Goal: Information Seeking & Learning: Learn about a topic

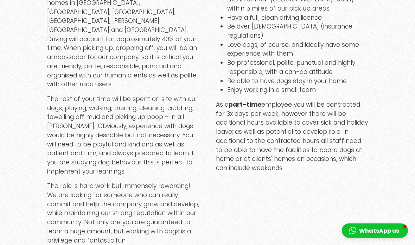
scroll to position [476, 0]
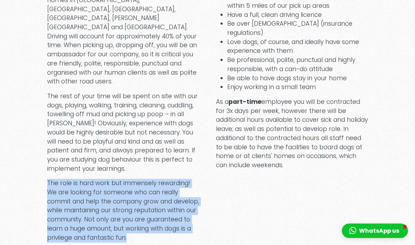
drag, startPoint x: 134, startPoint y: 217, endPoint x: 147, endPoint y: 154, distance: 64.1
click at [147, 154] on div "Part of your role will involve driving a liveried van to pick up and drop off o…" at bounding box center [123, 110] width 152 height 264
drag, startPoint x: 147, startPoint y: 154, endPoint x: 145, endPoint y: 215, distance: 60.9
click at [145, 215] on div "Part of your role will involve driving a liveried van to pick up and drop off o…" at bounding box center [123, 110] width 152 height 264
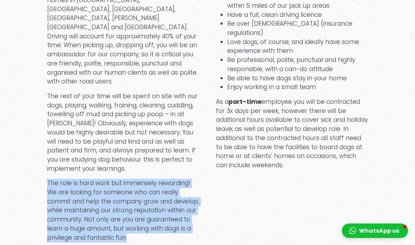
click at [145, 215] on p "The role is hard work but immensely rewarding! We are looking for someone who c…" at bounding box center [123, 210] width 152 height 63
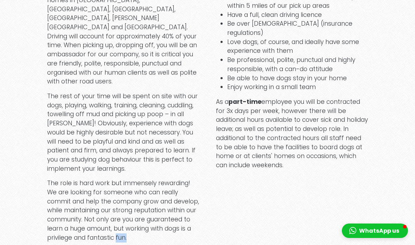
drag, startPoint x: 145, startPoint y: 215, endPoint x: 146, endPoint y: 156, distance: 58.7
click at [146, 156] on div "Part of your role will involve driving a liveried van to pick up and drop off o…" at bounding box center [123, 110] width 152 height 264
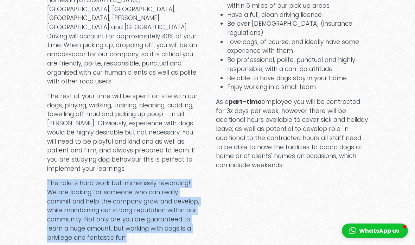
click at [146, 156] on div "Part of your role will involve driving a liveried van to pick up and drop off o…" at bounding box center [123, 110] width 152 height 264
drag, startPoint x: 146, startPoint y: 156, endPoint x: 145, endPoint y: 212, distance: 56.3
click at [145, 212] on div "Part of your role will involve driving a liveried van to pick up and drop off o…" at bounding box center [123, 110] width 152 height 264
click at [145, 212] on p "The role is hard work but immensely rewarding! We are looking for someone who c…" at bounding box center [123, 210] width 152 height 63
drag, startPoint x: 145, startPoint y: 212, endPoint x: 145, endPoint y: 160, distance: 51.7
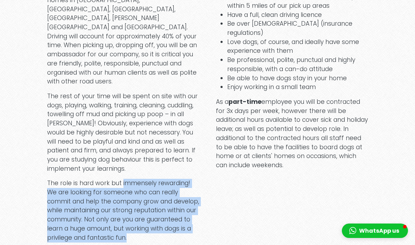
click at [145, 179] on p "The role is hard work but immensely rewarding! We are looking for someone who c…" at bounding box center [123, 210] width 152 height 63
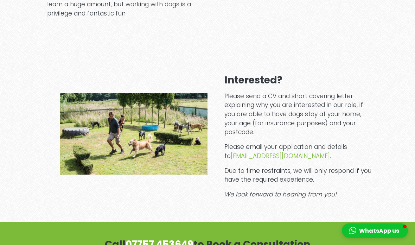
scroll to position [700, 0]
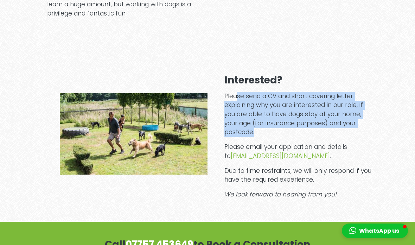
drag, startPoint x: 262, startPoint y: 105, endPoint x: 238, endPoint y: 70, distance: 42.6
click at [238, 92] on p "Please send a CV and short covering letter explaining why you are interested in…" at bounding box center [298, 114] width 148 height 45
drag, startPoint x: 226, startPoint y: 73, endPoint x: 286, endPoint y: 123, distance: 78.0
click at [286, 123] on div "Interested? Please send a CV and short covering letter explaining why you are i…" at bounding box center [298, 136] width 148 height 124
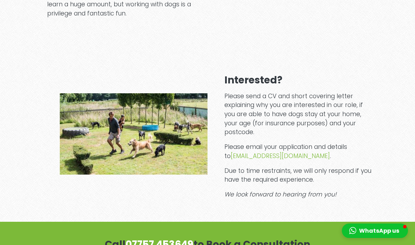
click at [295, 142] on p "Please email your application and details to [EMAIL_ADDRESS][DOMAIN_NAME] ." at bounding box center [298, 151] width 148 height 18
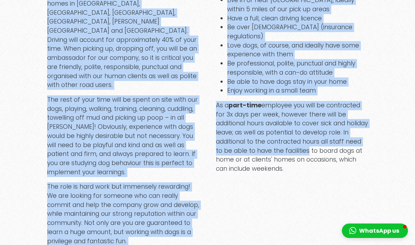
scroll to position [472, 0]
copy div "Lore ip dolo sita cons adipisc elitsed d eiusmodt inc ut labo et dol magn ali e…"
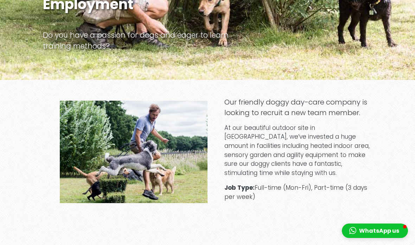
scroll to position [133, 0]
